Goal: Check status: Check status

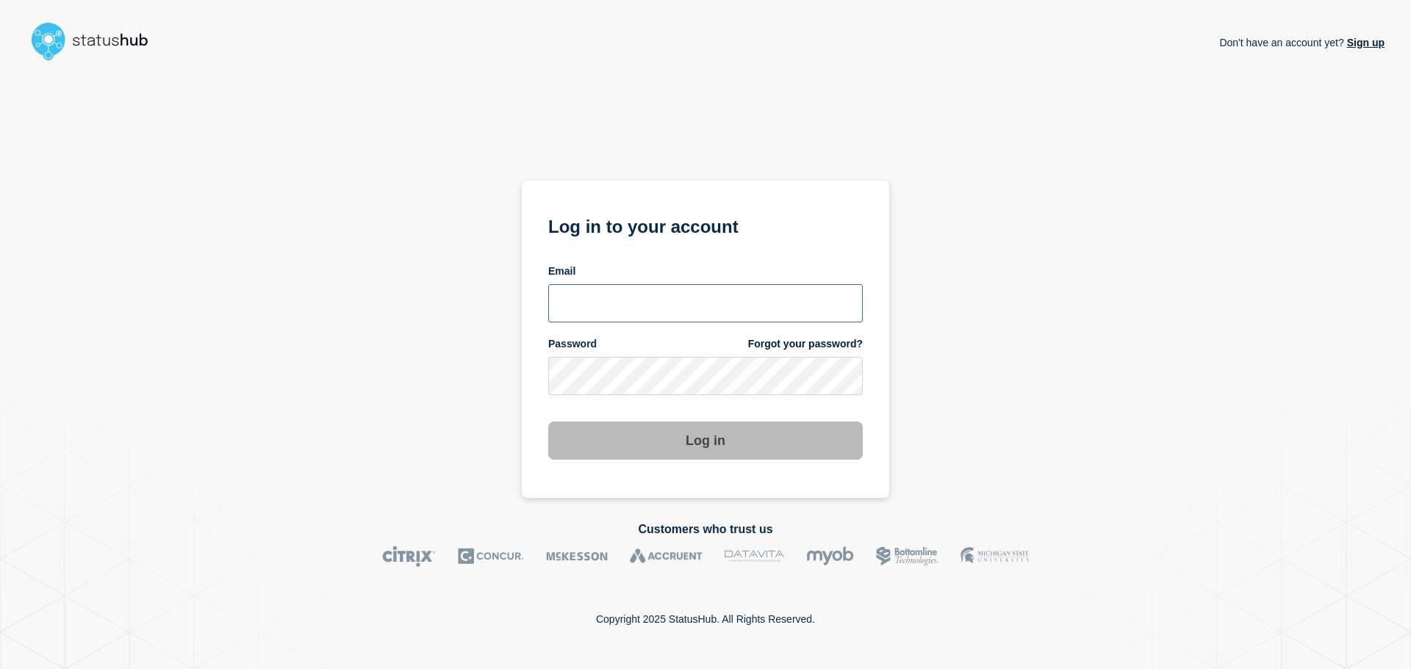
type input "xandra.martens@conexon.us"
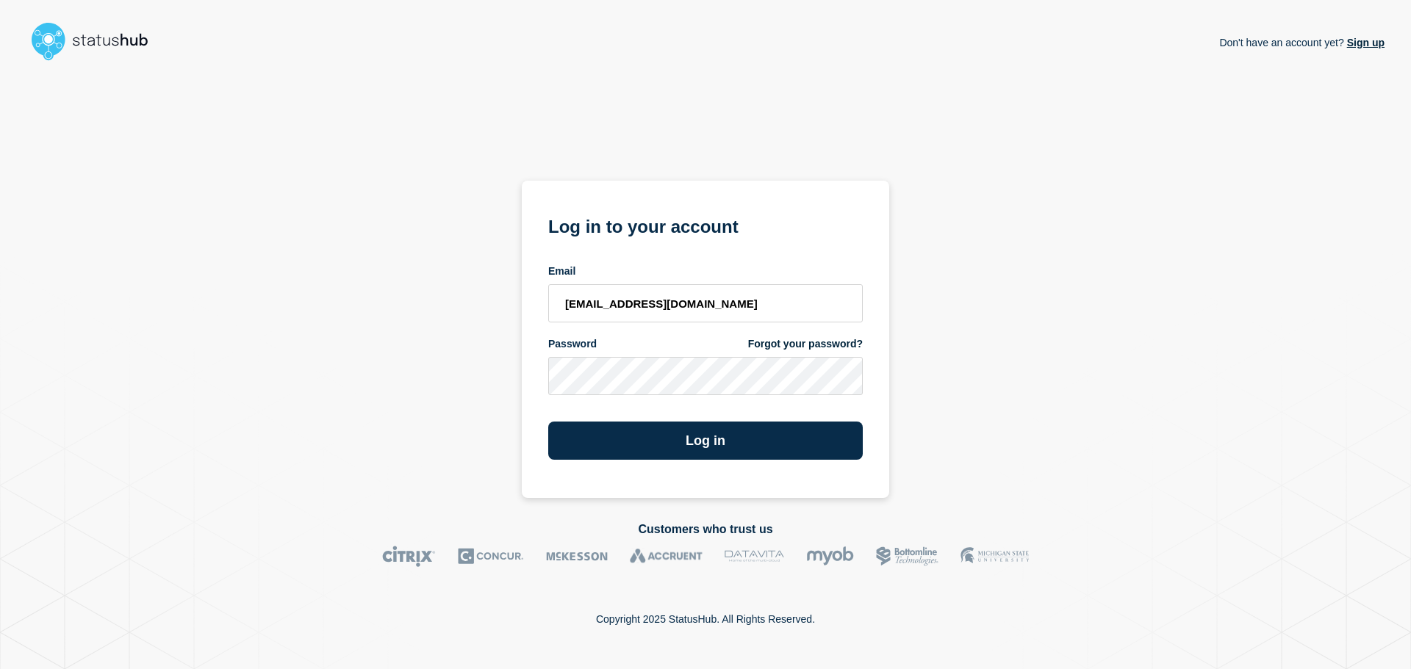
click at [644, 462] on section "Log in to your account Email xandra.martens@conexon.us Password Forgot your pas…" at bounding box center [705, 339] width 367 height 317
click at [650, 450] on button "Log in" at bounding box center [705, 441] width 314 height 38
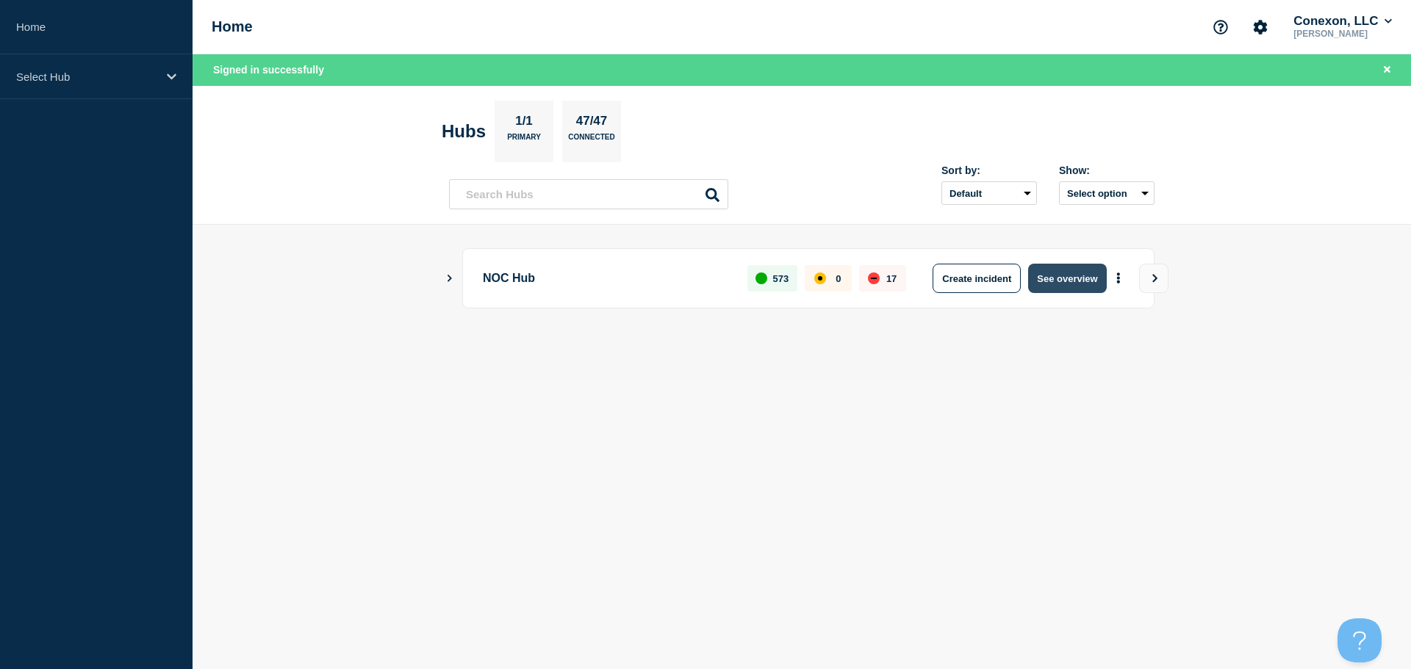
click at [1087, 276] on button "See overview" at bounding box center [1067, 278] width 78 height 29
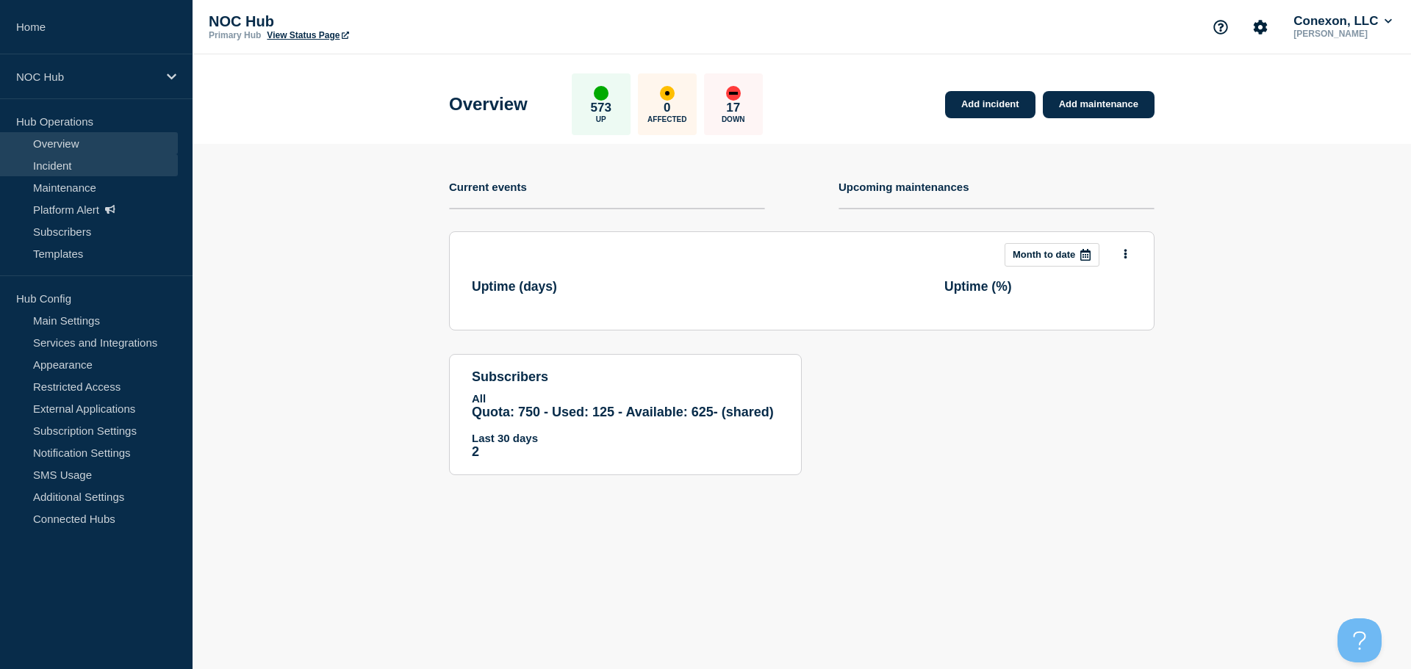
drag, startPoint x: 118, startPoint y: 179, endPoint x: 121, endPoint y: 170, distance: 10.2
click at [118, 179] on link "Maintenance" at bounding box center [89, 187] width 178 height 22
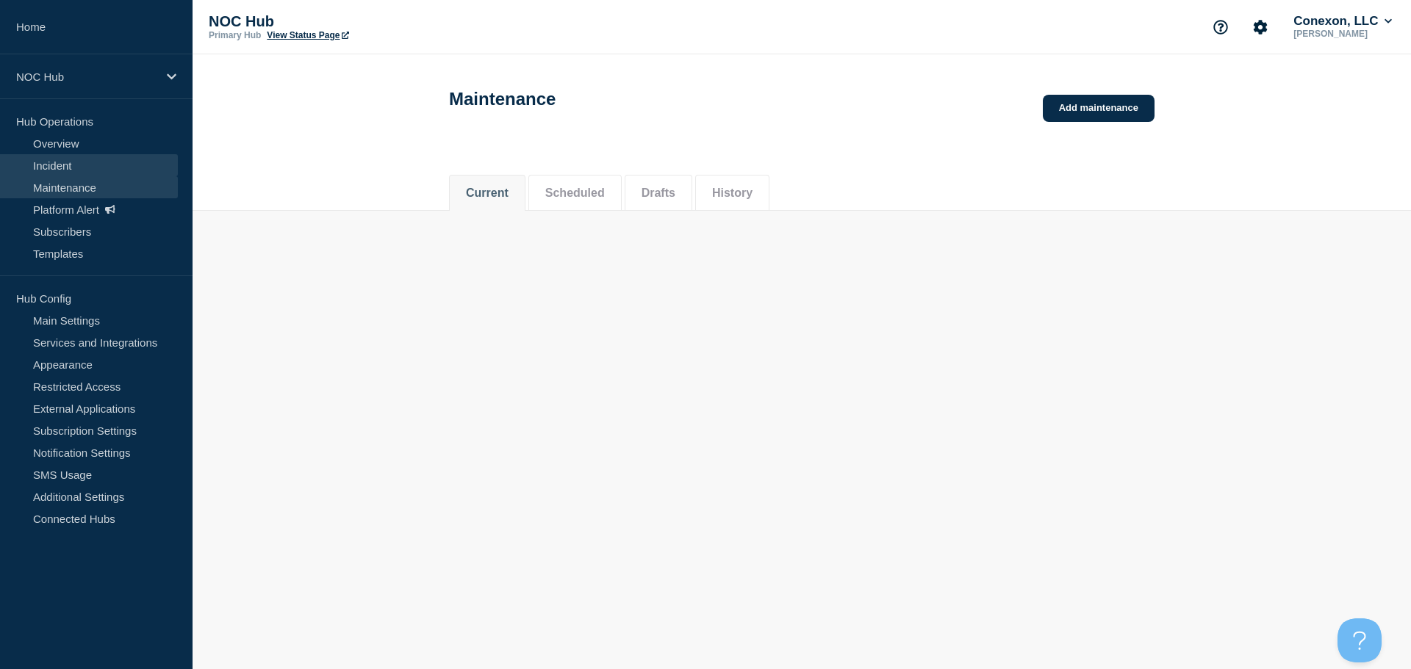
click at [121, 170] on link "Incident" at bounding box center [89, 165] width 178 height 22
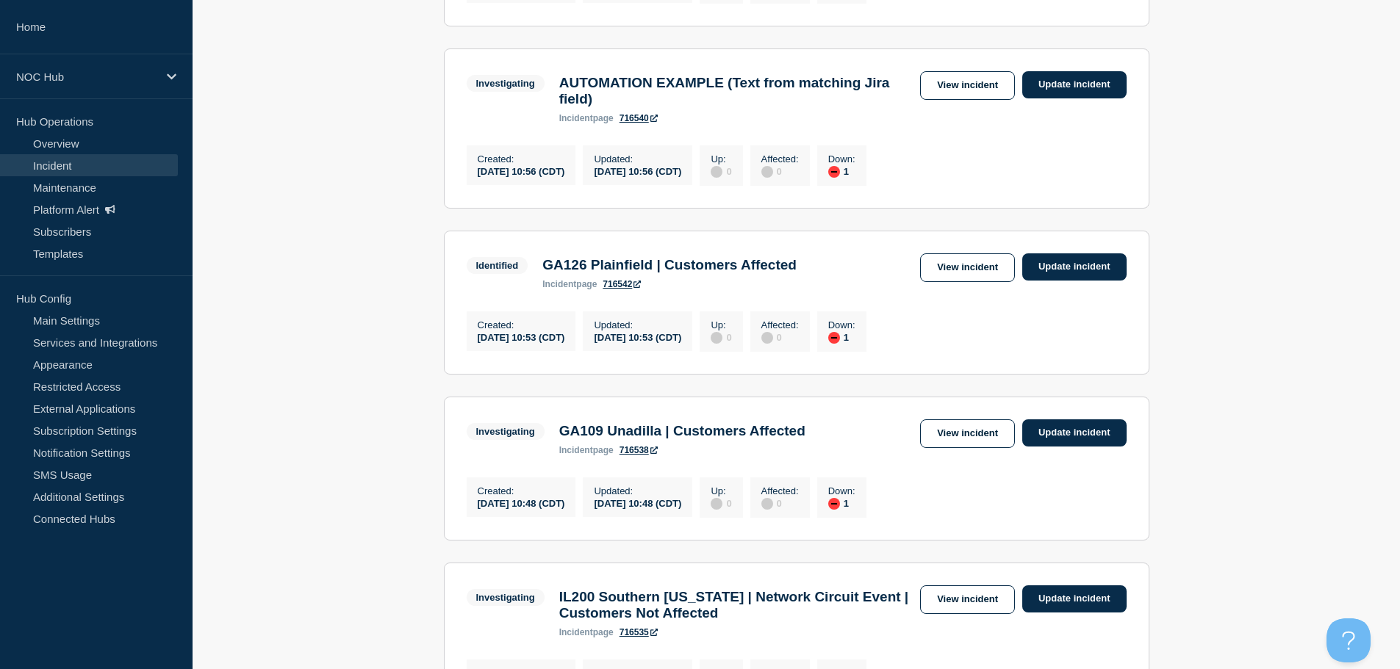
scroll to position [441, 0]
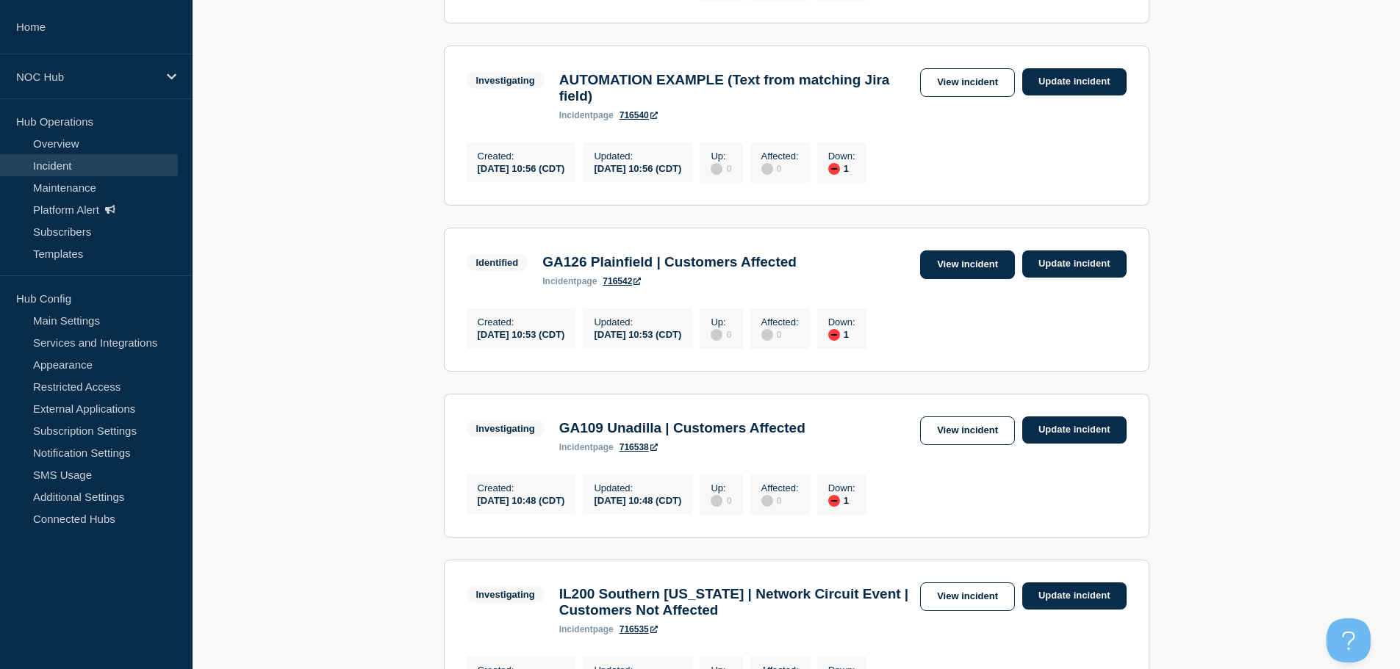
click at [988, 279] on link "View incident" at bounding box center [967, 265] width 95 height 29
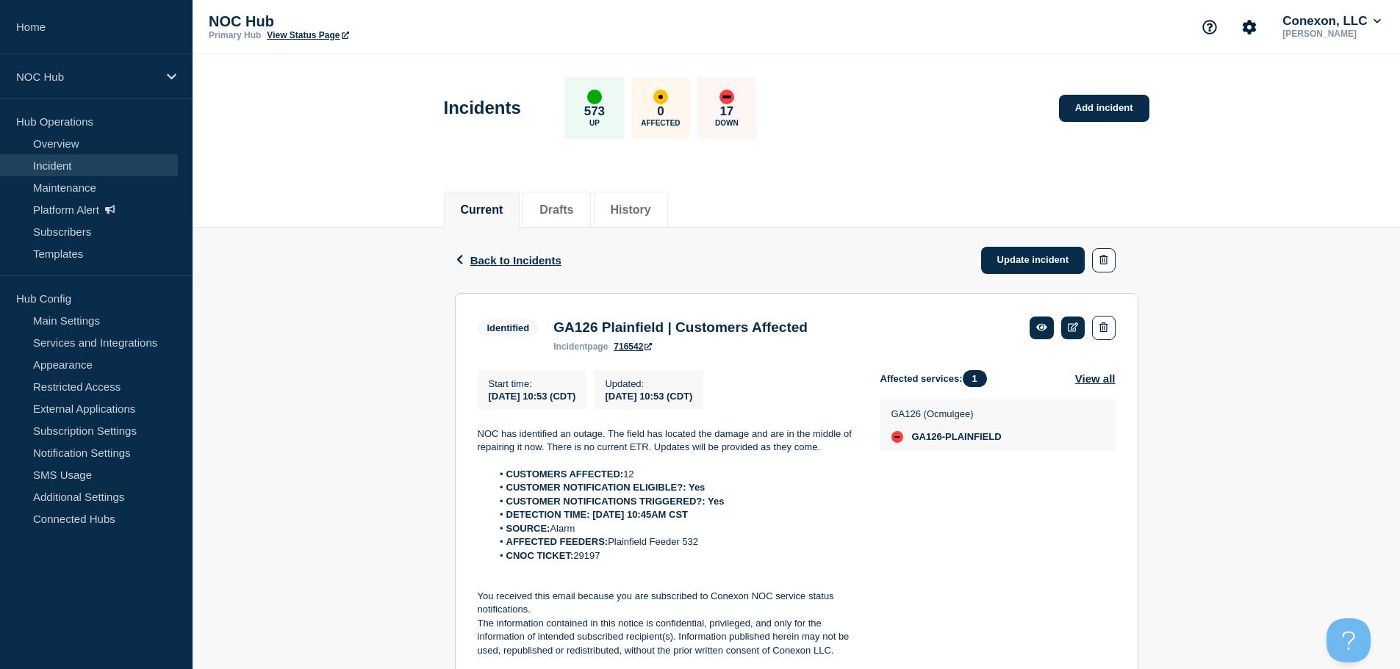
click at [590, 563] on li "CNOC TICKET: 29197" at bounding box center [674, 556] width 365 height 13
copy li "29197"
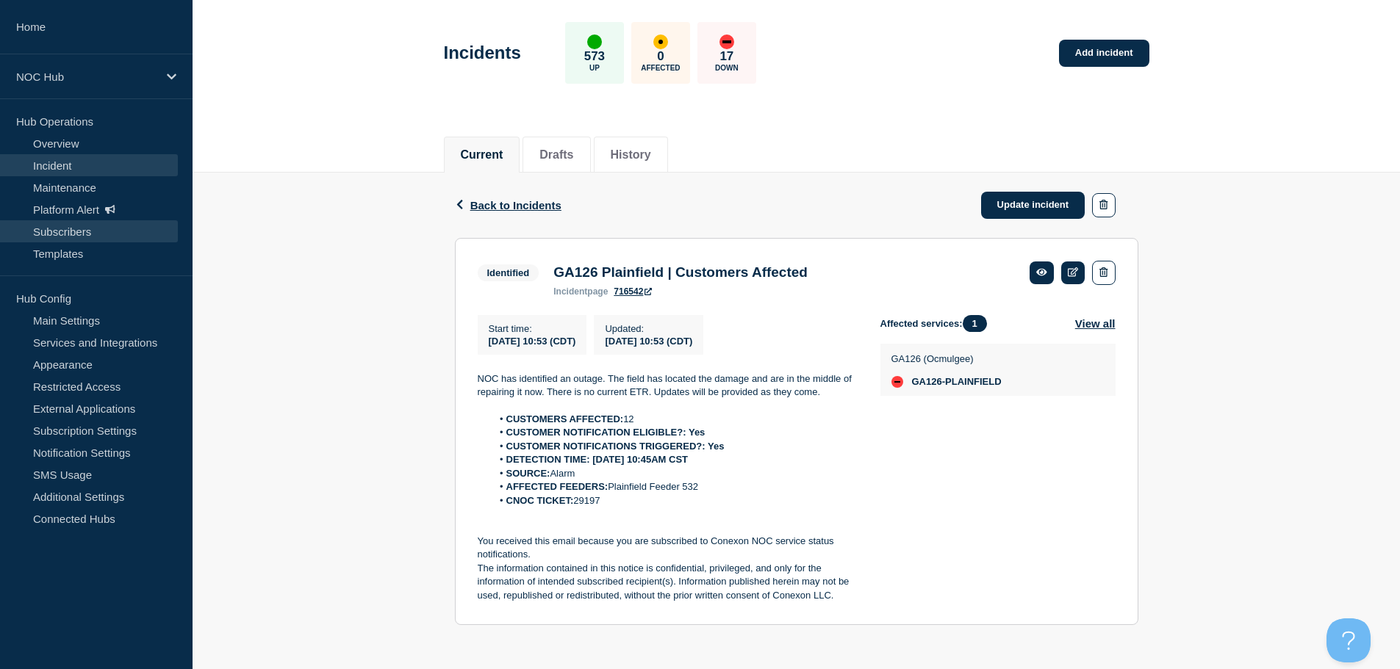
scroll to position [61, 0]
click at [46, 165] on link "Incident" at bounding box center [89, 165] width 178 height 22
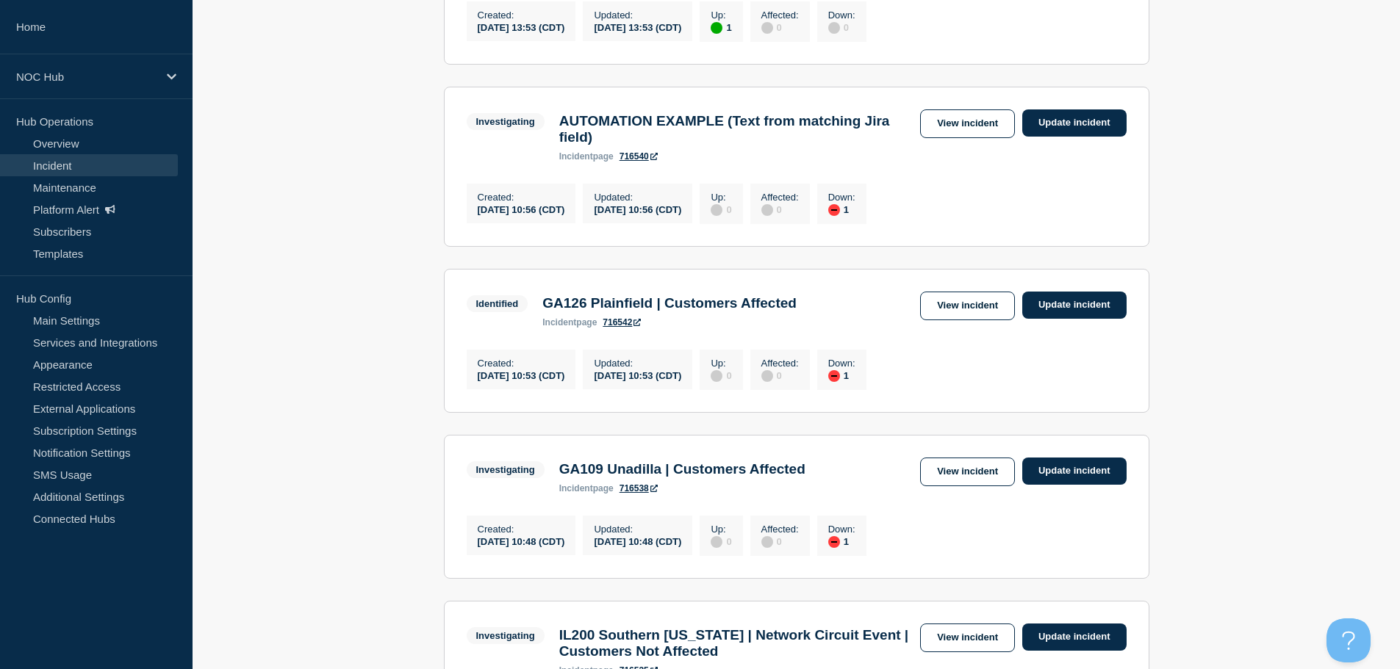
scroll to position [588, 0]
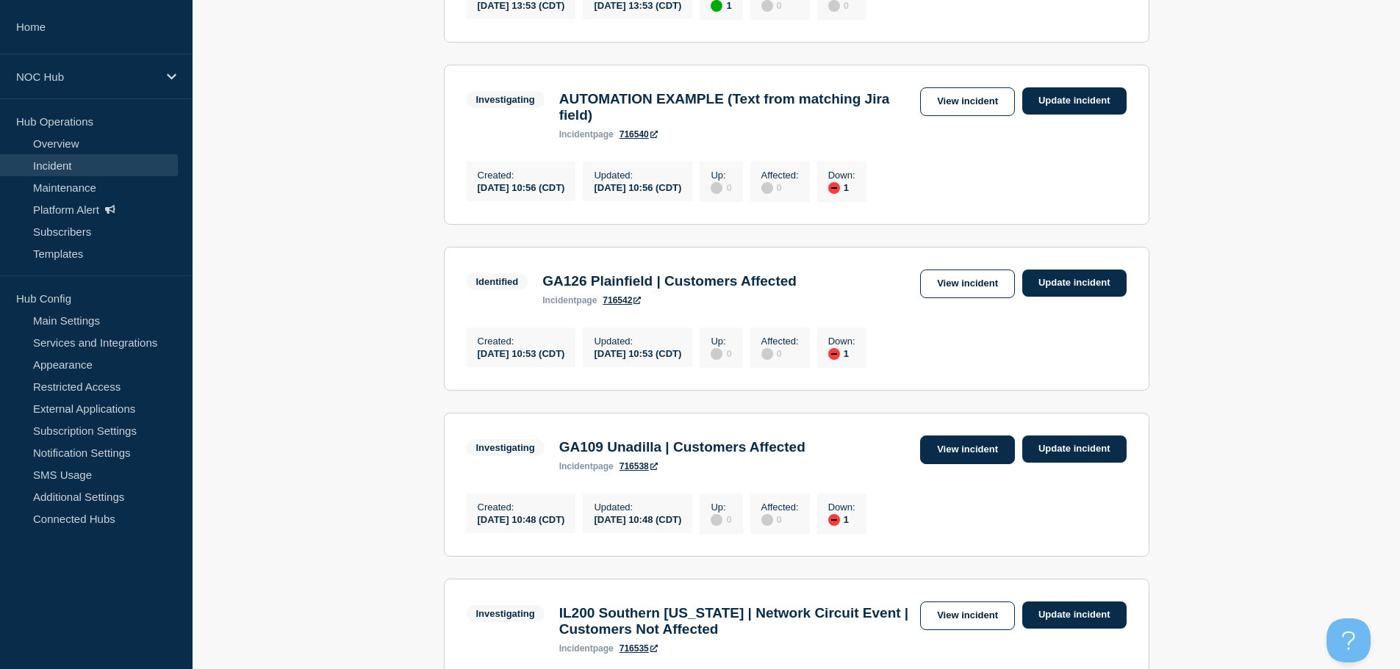
click at [929, 464] on link "View incident" at bounding box center [967, 450] width 95 height 29
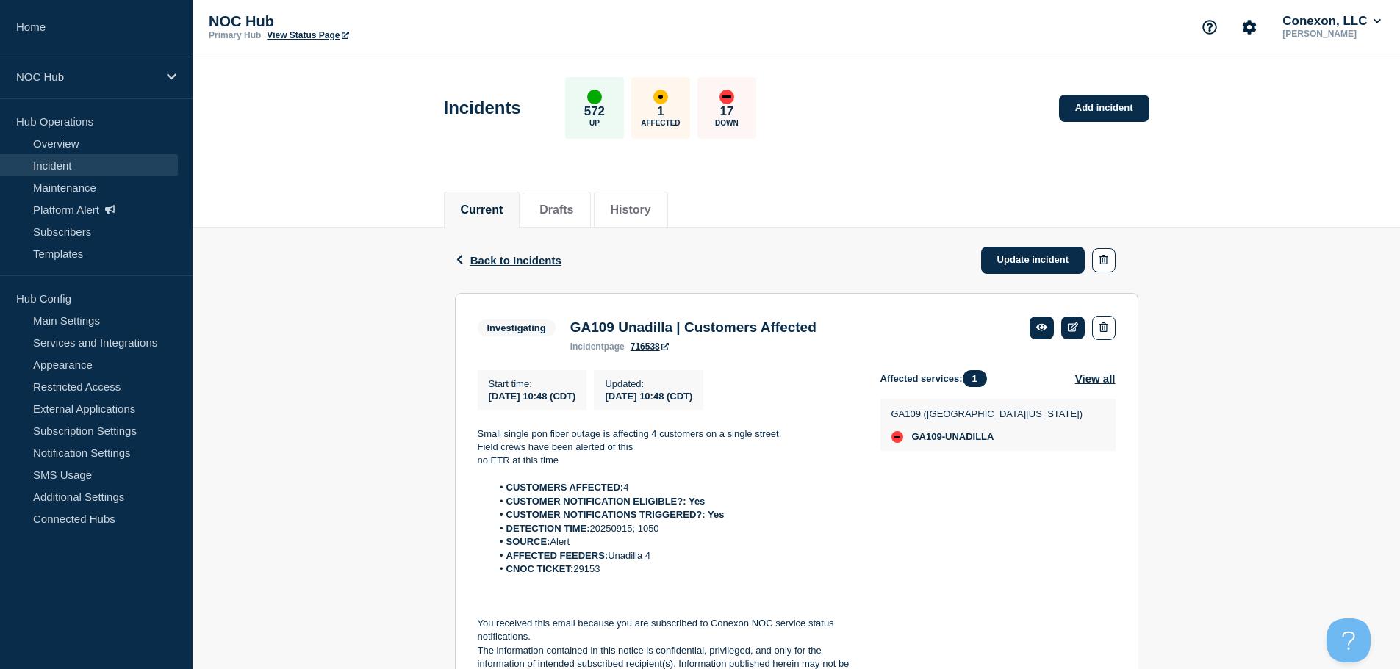
click at [586, 576] on li "CNOC TICKET: 29153" at bounding box center [674, 569] width 365 height 13
copy li "29153"
